Goal: Find specific page/section: Find specific page/section

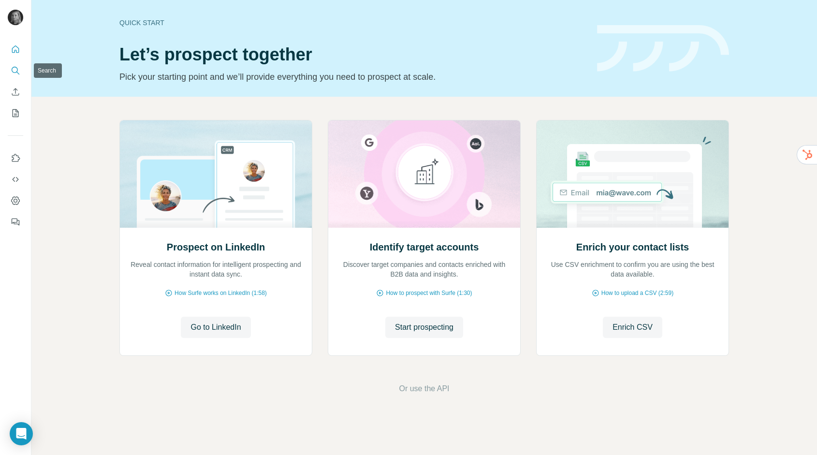
click at [19, 68] on icon "Search" at bounding box center [16, 71] width 10 height 10
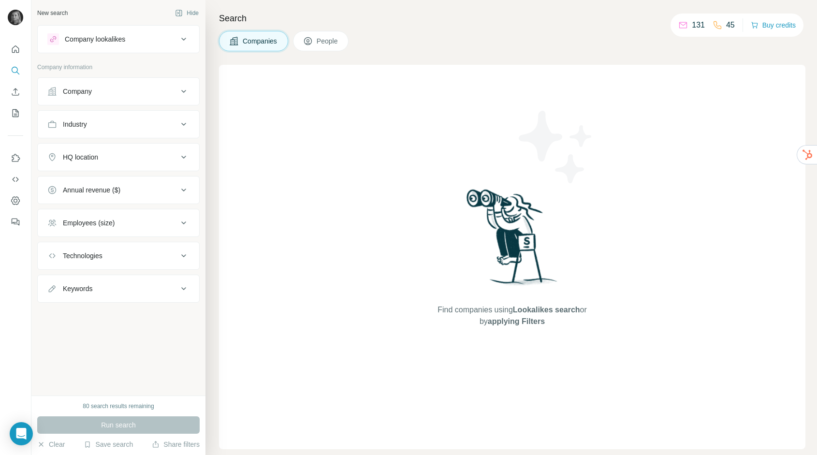
click at [122, 423] on div "Run search" at bounding box center [118, 424] width 162 height 17
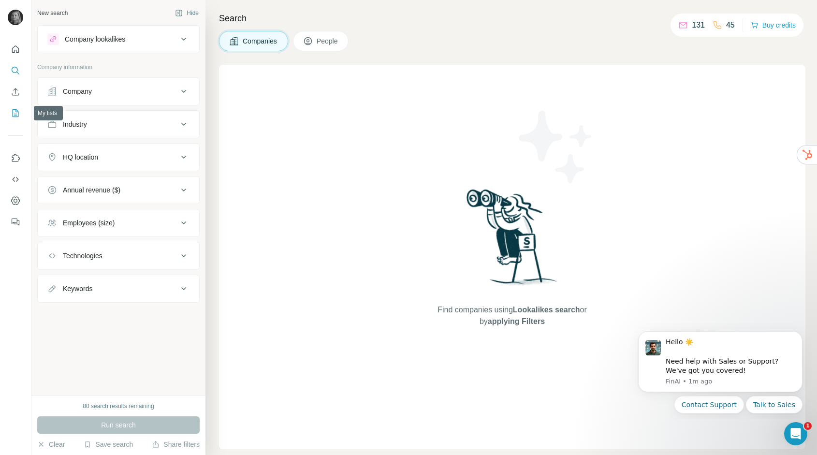
click at [15, 115] on icon "My lists" at bounding box center [16, 112] width 5 height 6
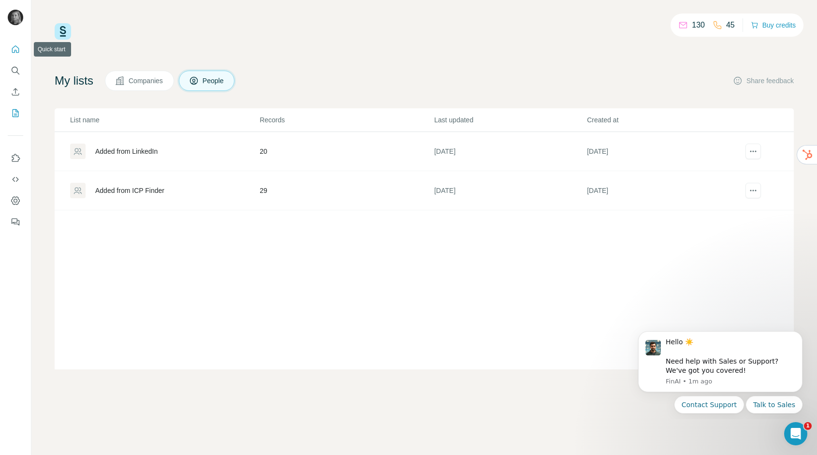
click at [14, 52] on icon "Quick start" at bounding box center [16, 49] width 10 height 10
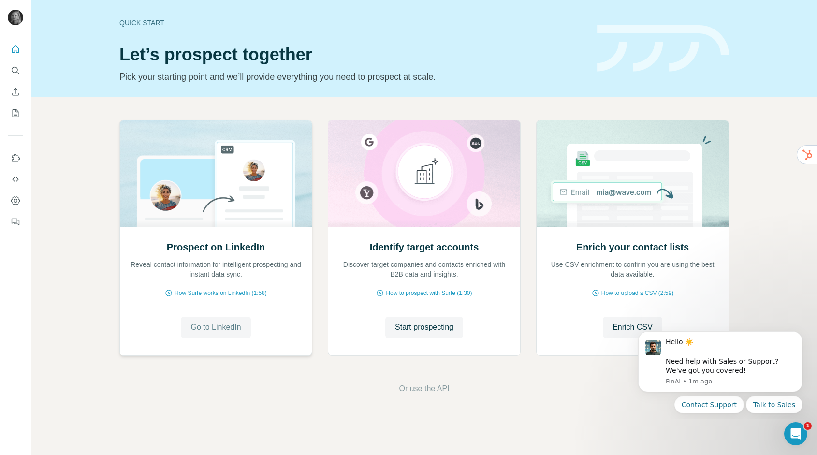
click at [220, 331] on span "Go to LinkedIn" at bounding box center [216, 328] width 50 height 12
